Goal: Transaction & Acquisition: Subscribe to service/newsletter

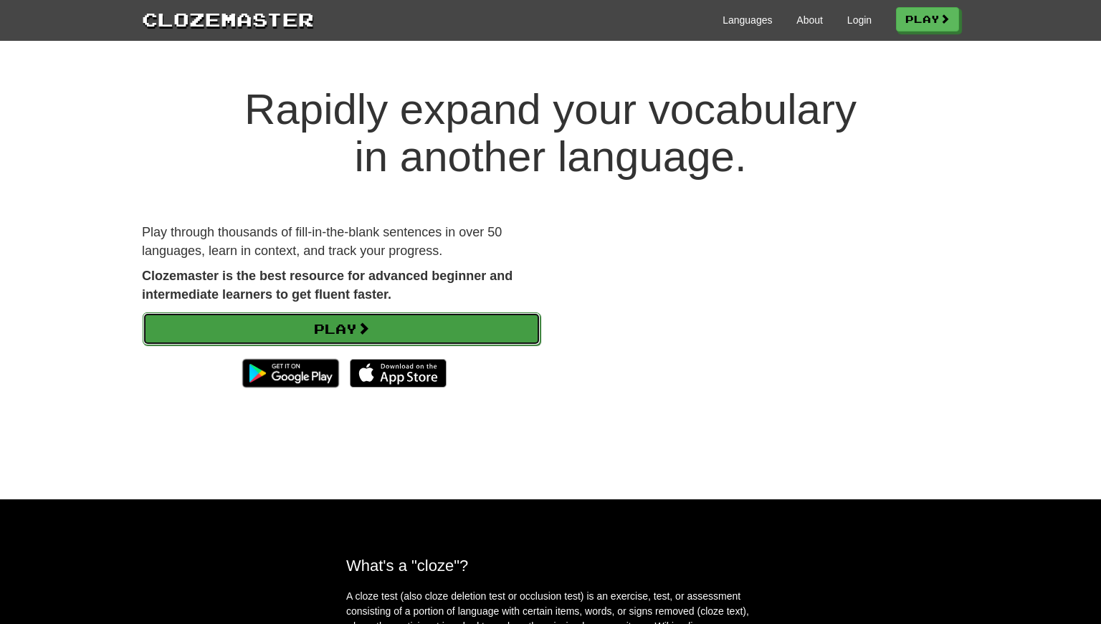
click at [466, 330] on link "Play" at bounding box center [342, 329] width 398 height 33
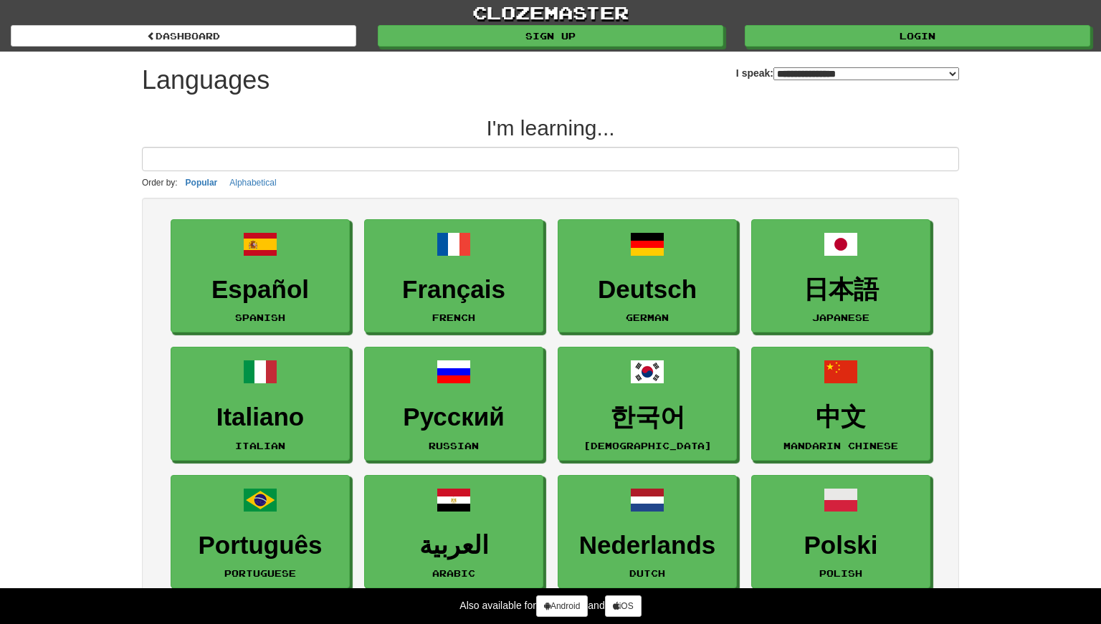
select select "*******"
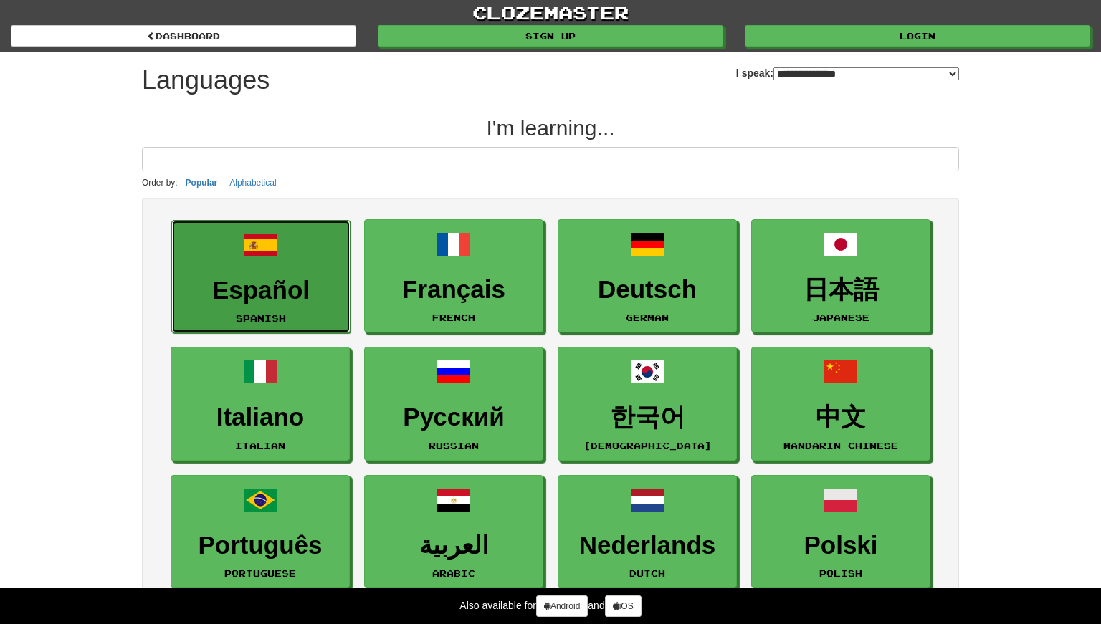
click at [268, 279] on h3 "Español" at bounding box center [260, 291] width 163 height 28
